Goal: Navigation & Orientation: Find specific page/section

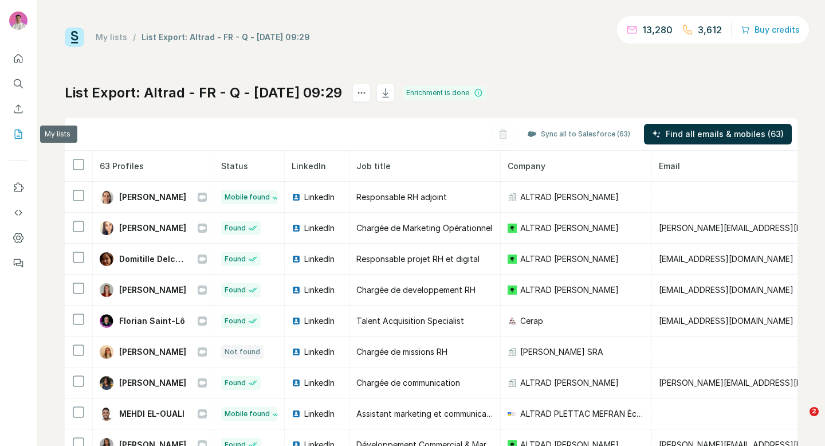
click at [23, 132] on icon "My lists" at bounding box center [18, 133] width 11 height 11
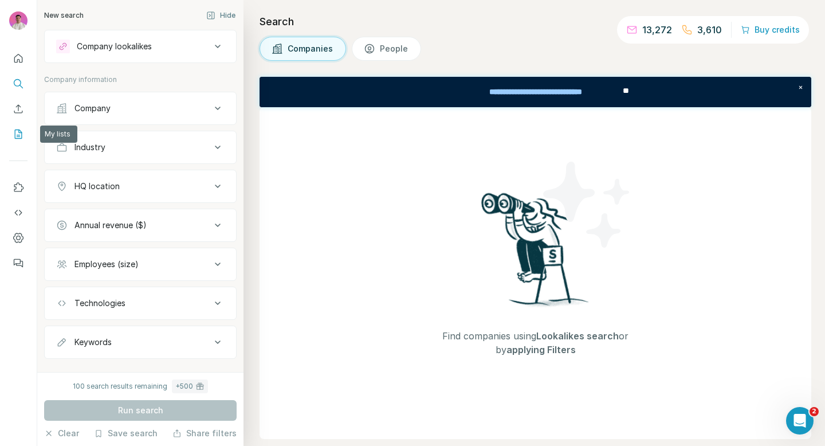
click at [14, 128] on icon "My lists" at bounding box center [18, 133] width 11 height 11
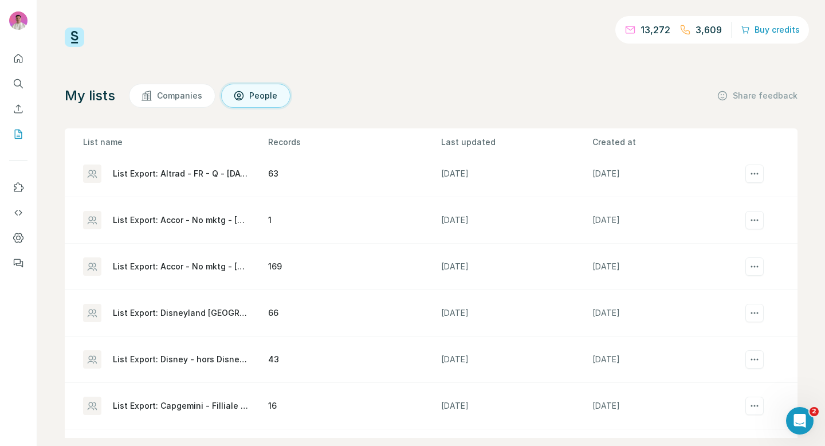
scroll to position [104, 0]
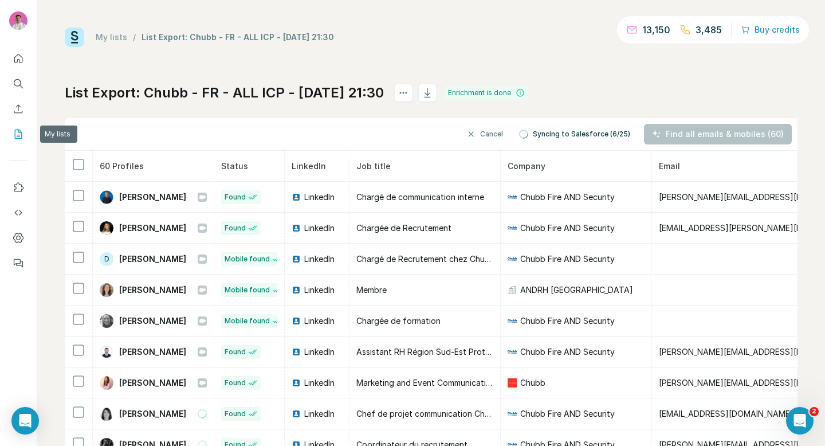
click at [18, 132] on icon "My lists" at bounding box center [20, 133] width 6 height 7
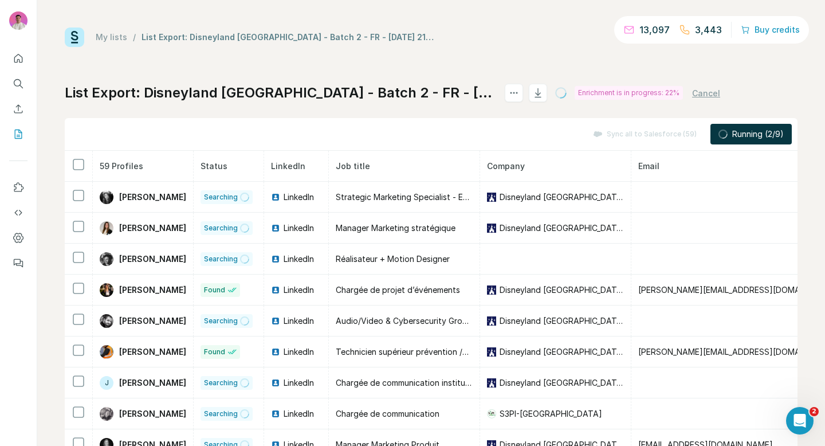
click at [9, 129] on button "My lists" at bounding box center [18, 134] width 18 height 21
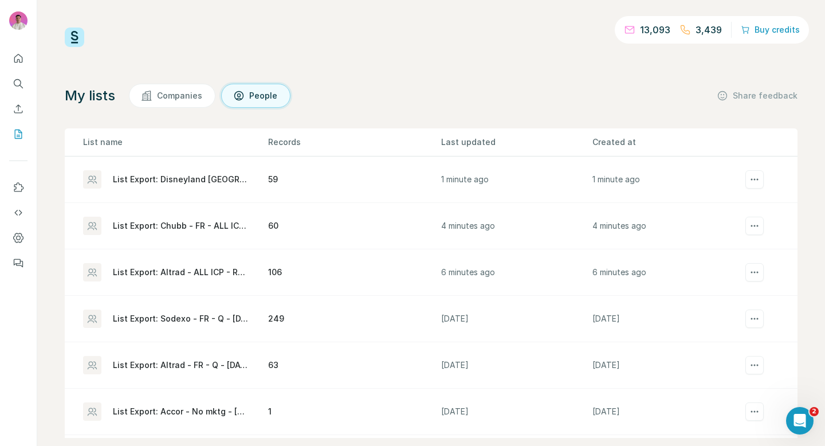
click at [139, 272] on div "List Export: Altrad - ALL ICP - ROW - [DATE] 21:28" at bounding box center [181, 272] width 136 height 11
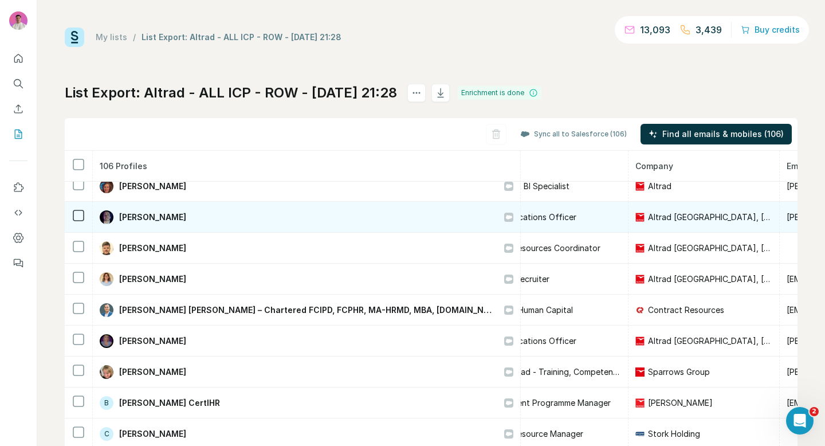
scroll to position [73, 162]
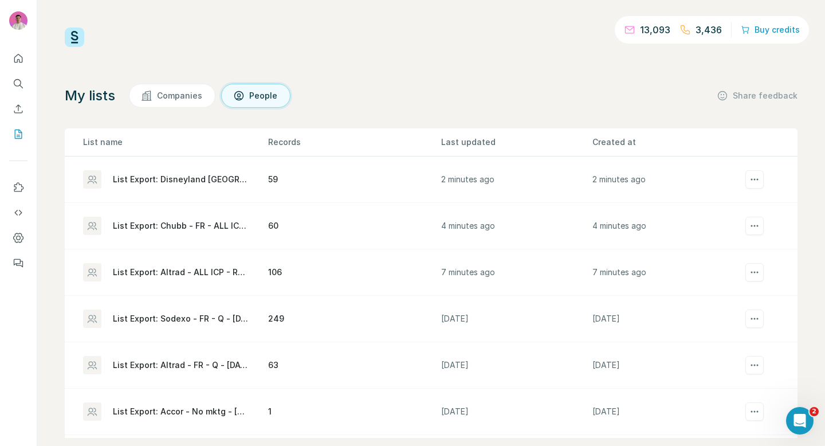
click at [206, 229] on div "List Export: Chubb - FR - ALL ICP - [DATE] 21:30" at bounding box center [181, 225] width 136 height 11
